Goal: Communication & Community: Ask a question

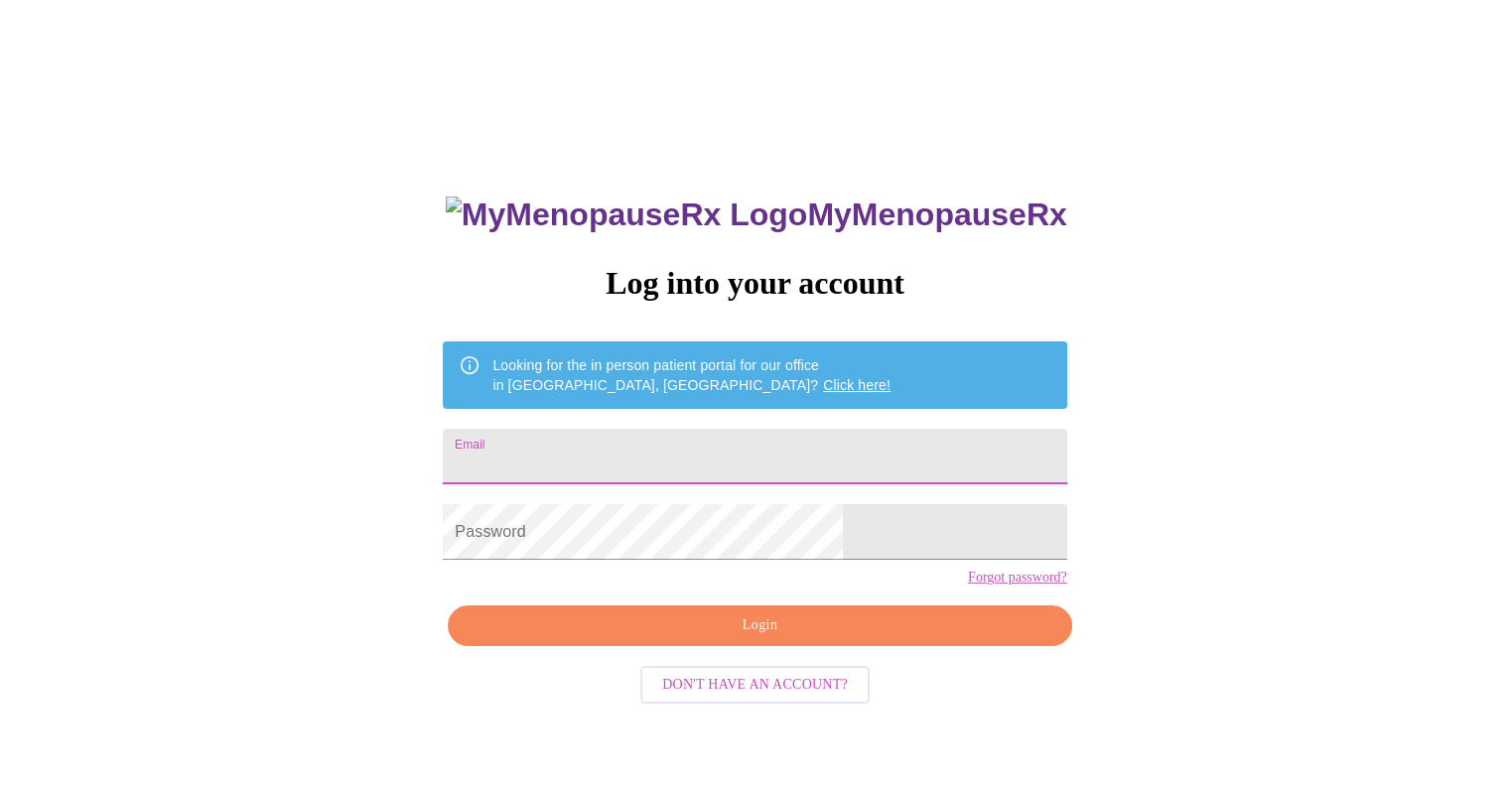
click at [735, 471] on input "Email" at bounding box center [754, 457] width 623 height 56
type input "[EMAIL_ADDRESS][DOMAIN_NAME]"
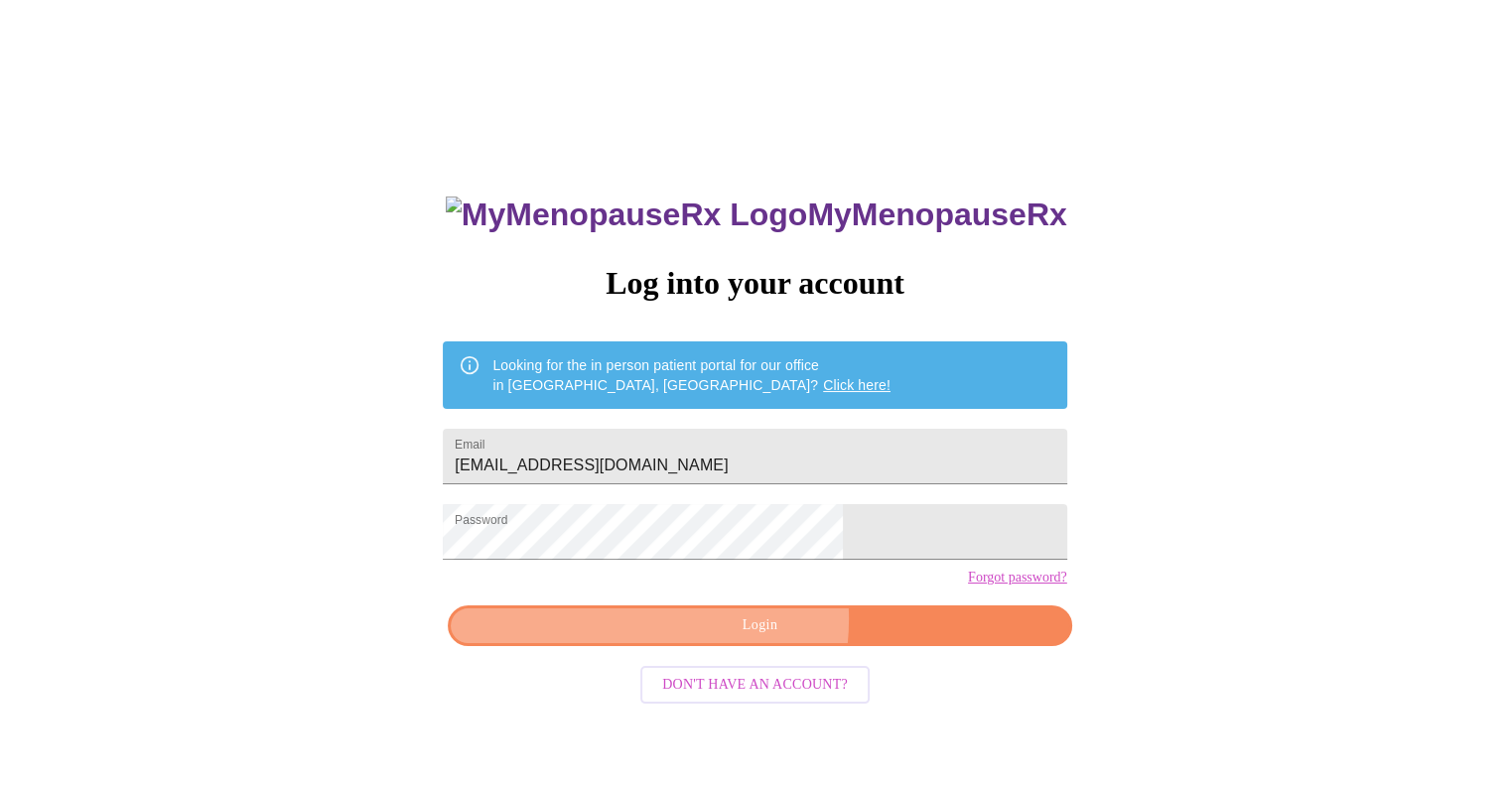
click at [718, 638] on span "Login" at bounding box center [759, 625] width 578 height 25
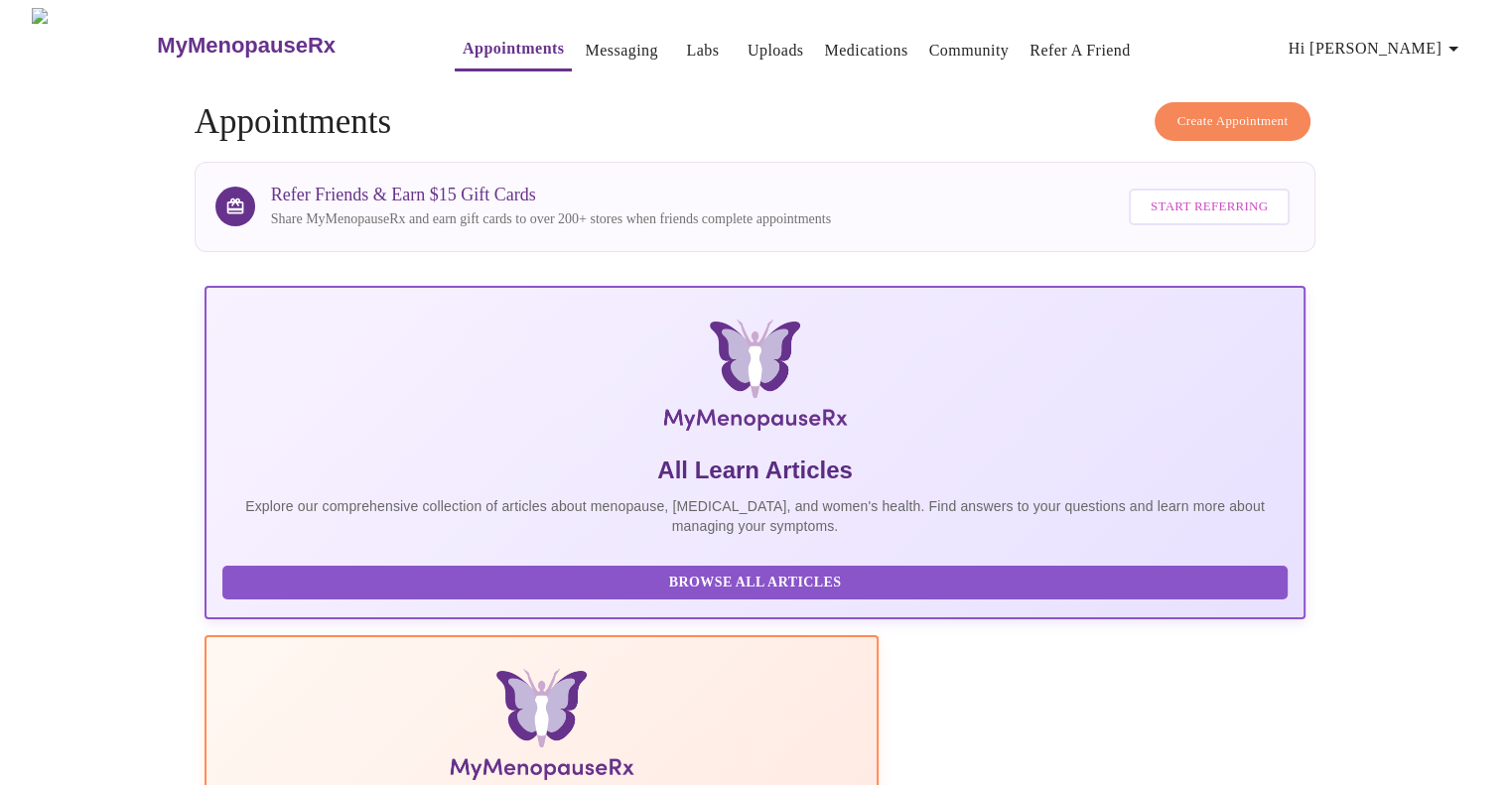
click at [1430, 35] on span "Hi [PERSON_NAME]" at bounding box center [1376, 49] width 177 height 28
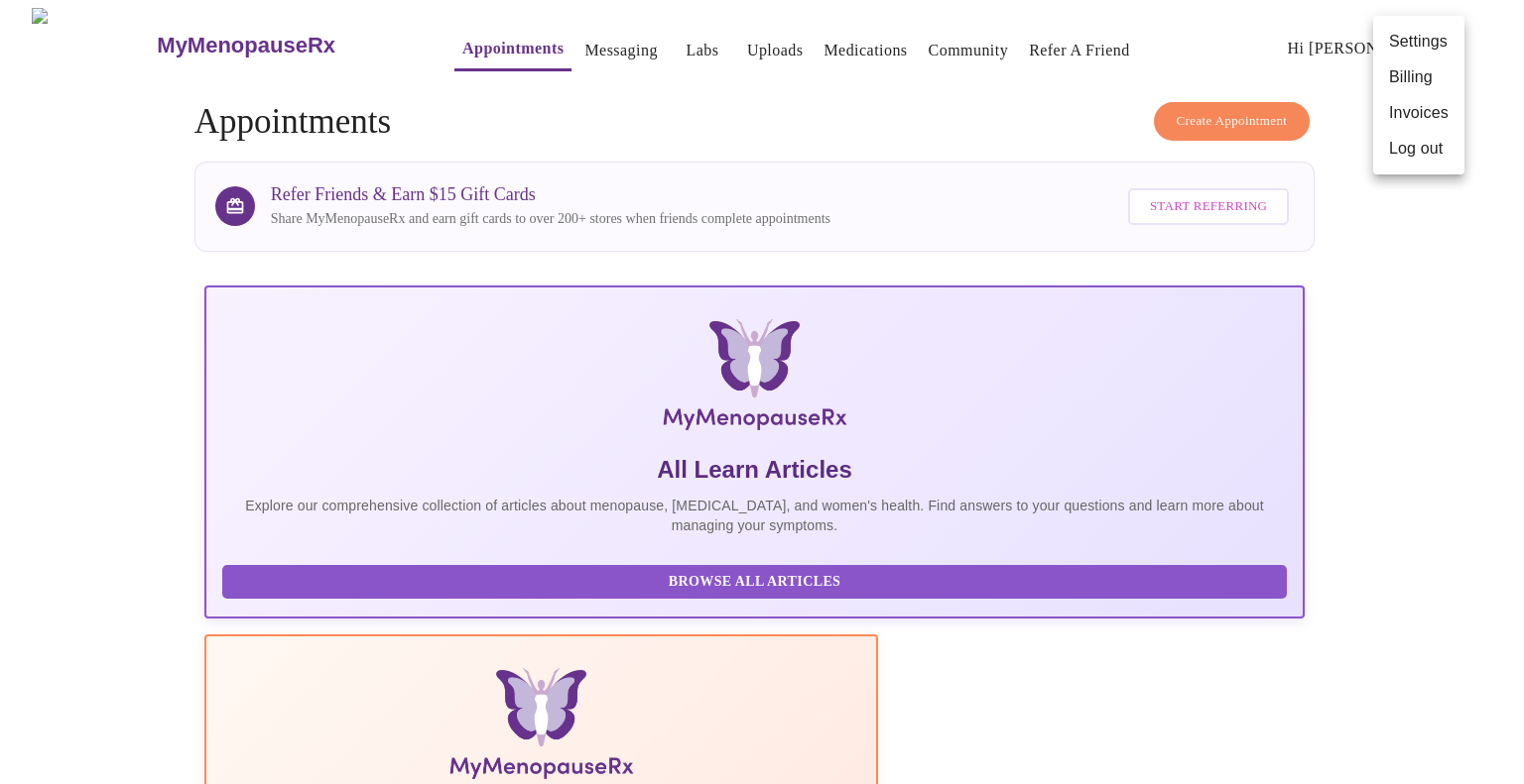
click at [1388, 293] on div at bounding box center [762, 392] width 1524 height 784
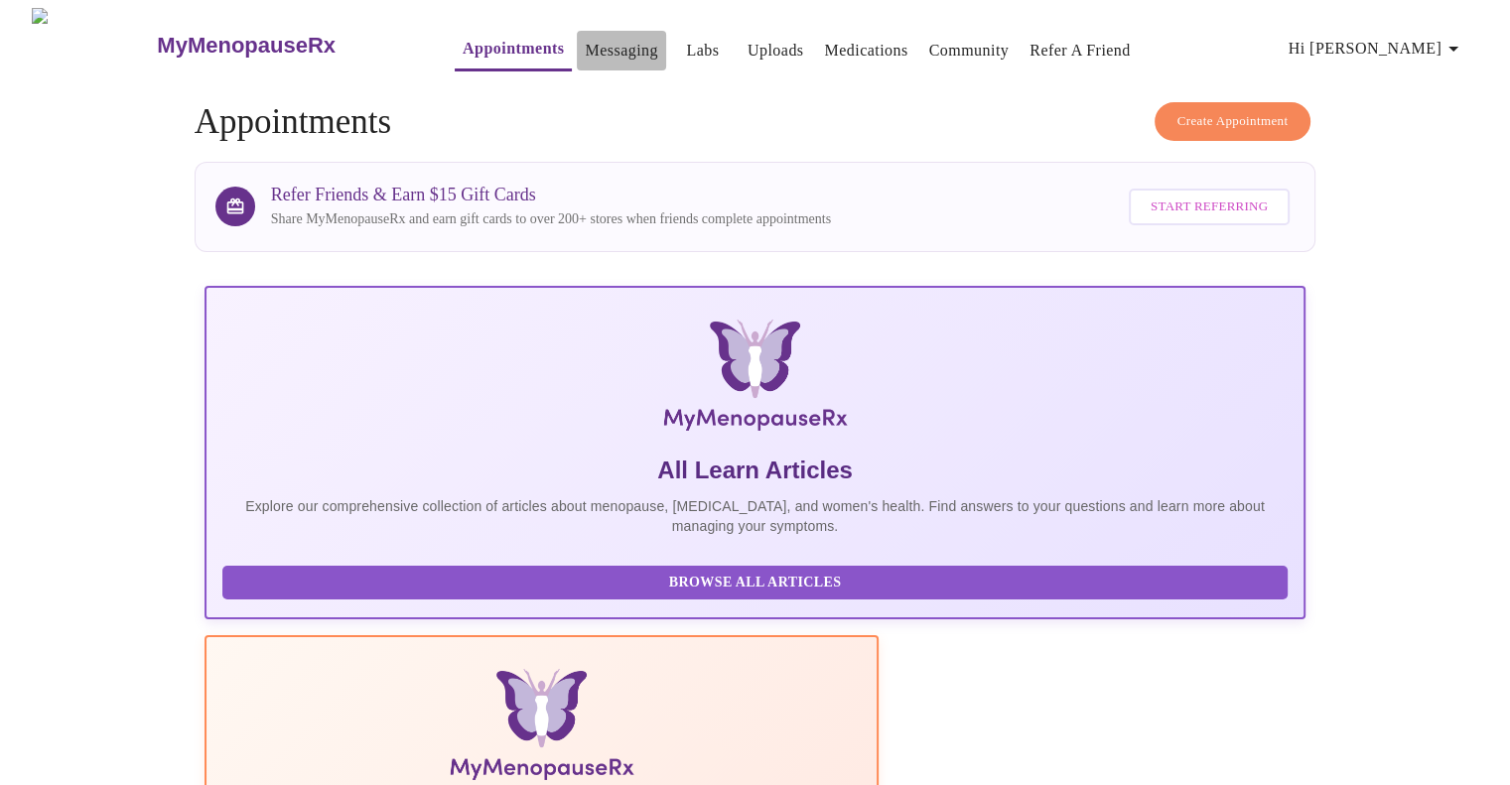
click at [585, 43] on link "Messaging" at bounding box center [621, 51] width 72 height 28
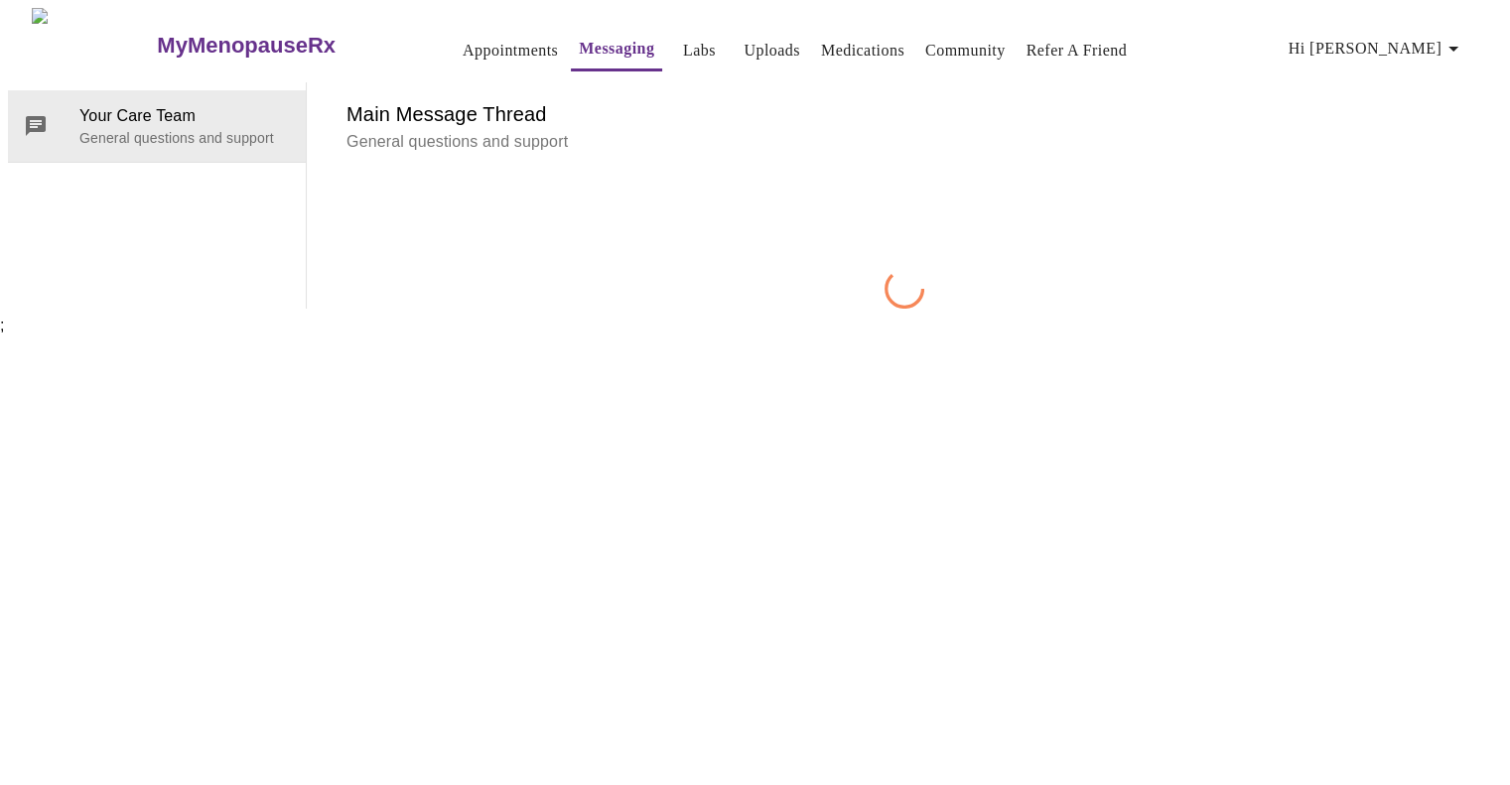
scroll to position [74, 0]
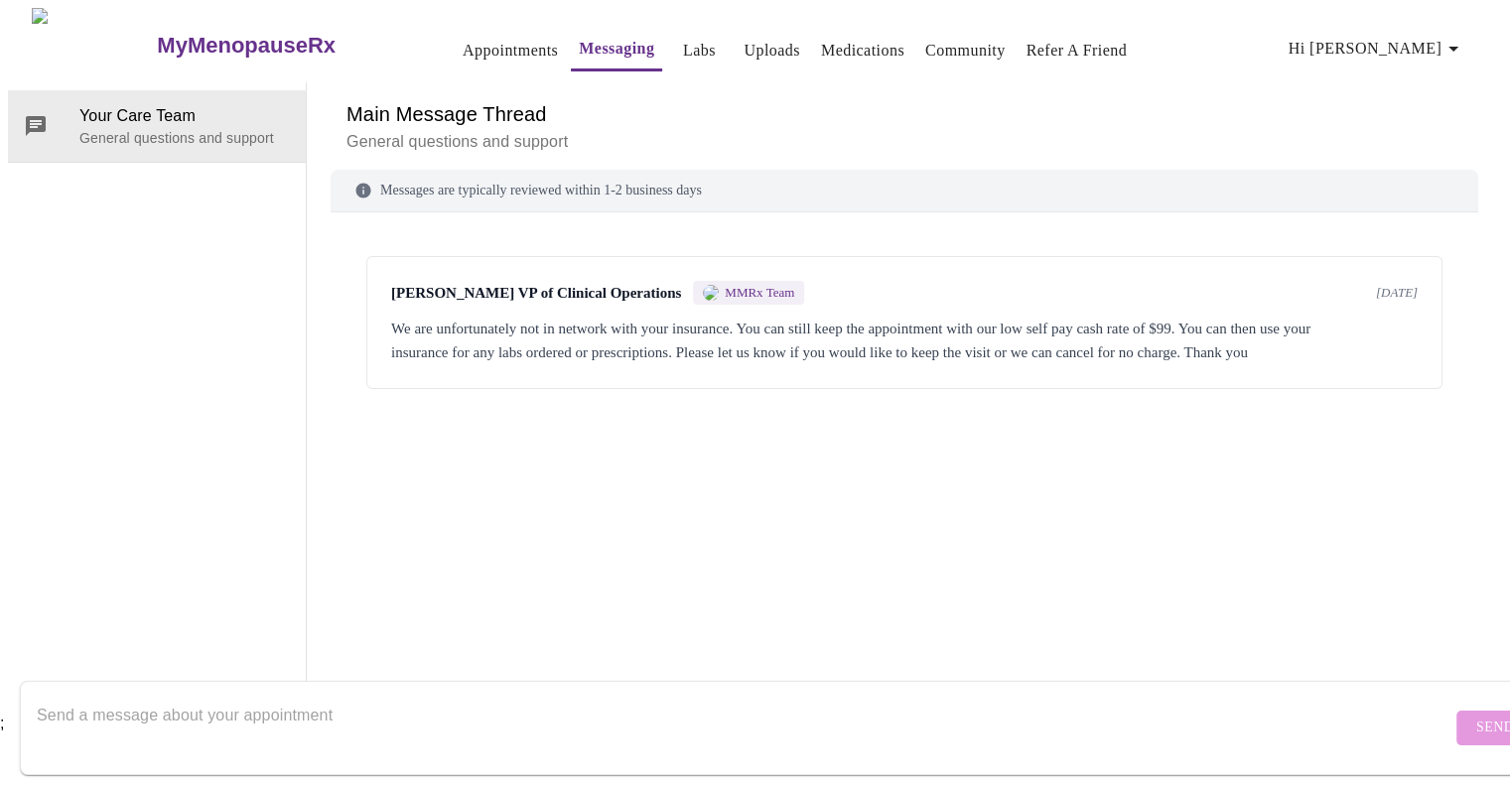
click at [893, 317] on div "We are unfortunately not in network with your insurance. You can still keep the…" at bounding box center [904, 341] width 1026 height 48
click at [1177, 697] on textarea "Send a message about your appointment" at bounding box center [744, 728] width 1414 height 64
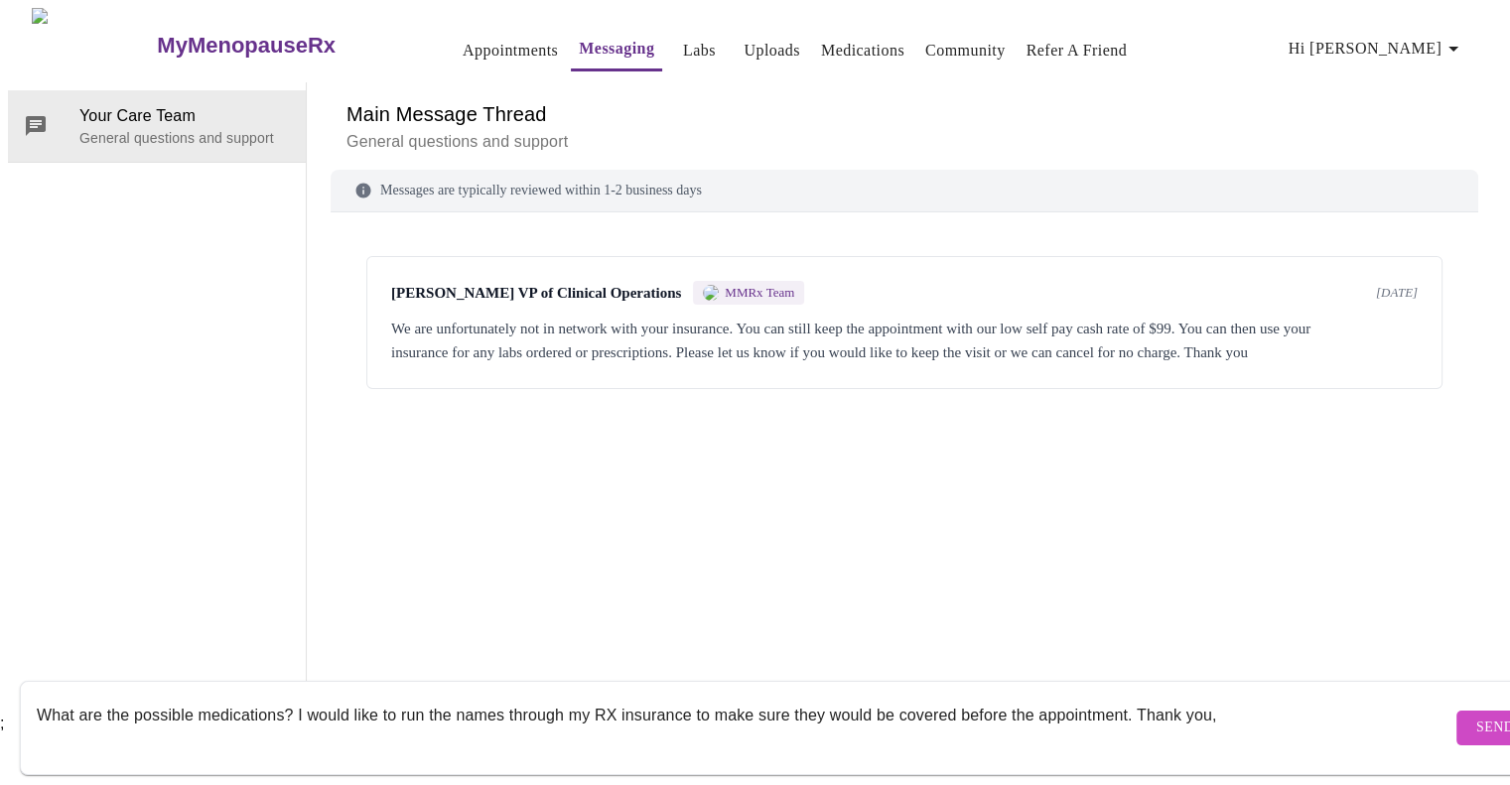
click at [1218, 698] on textarea "What are the possible medications? I would like to run the names through my RX …" at bounding box center [744, 728] width 1414 height 64
type textarea "What are the possible medications? I would like to run the names through my RX …"
click at [1476, 716] on span "Send" at bounding box center [1495, 728] width 38 height 25
